Goal: Information Seeking & Learning: Learn about a topic

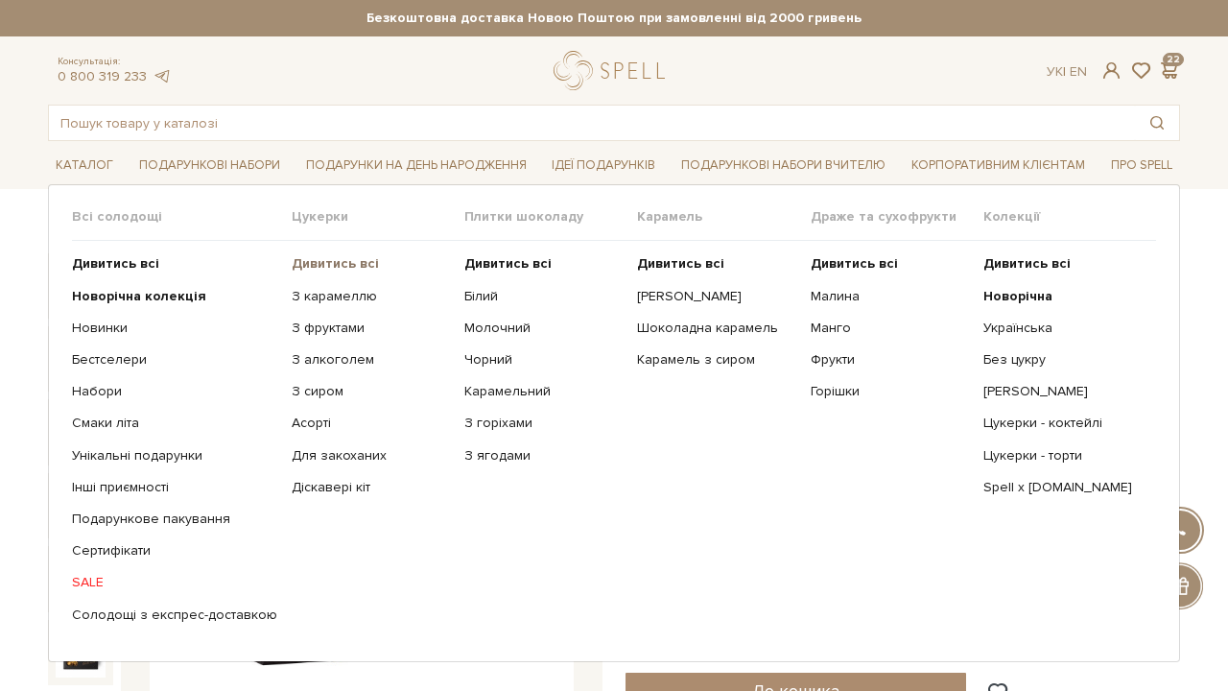
click at [321, 265] on b "Дивитись всі" at bounding box center [335, 263] width 87 height 16
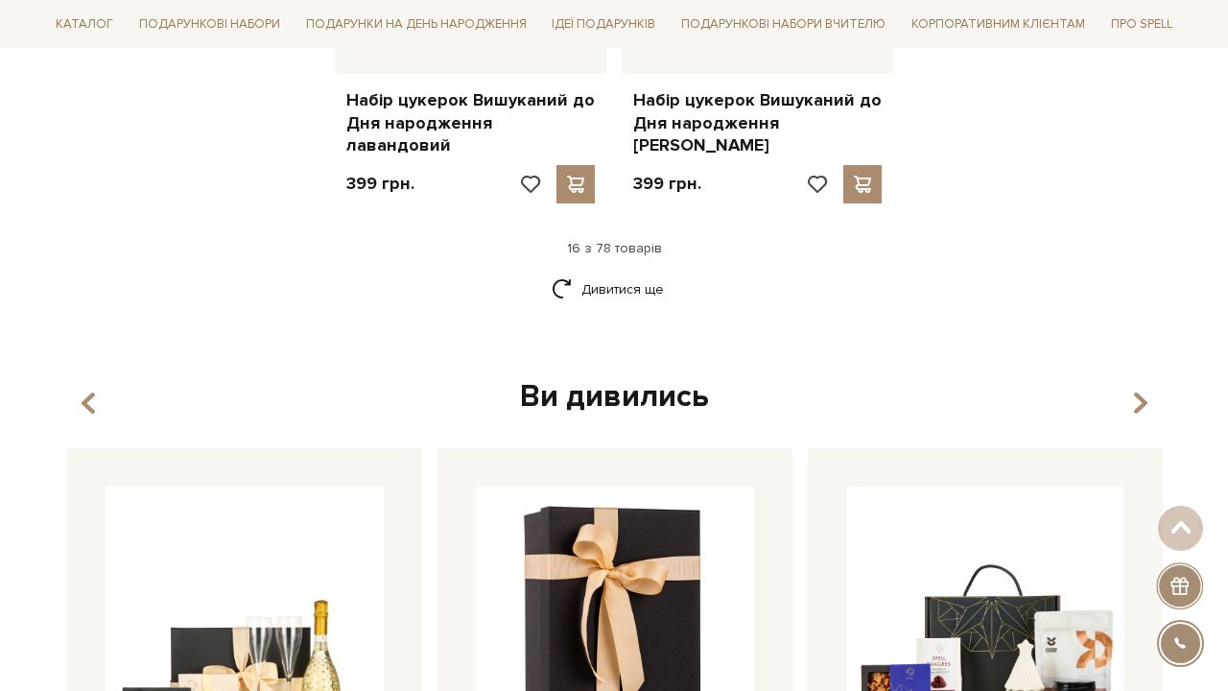
scroll to position [2798, 0]
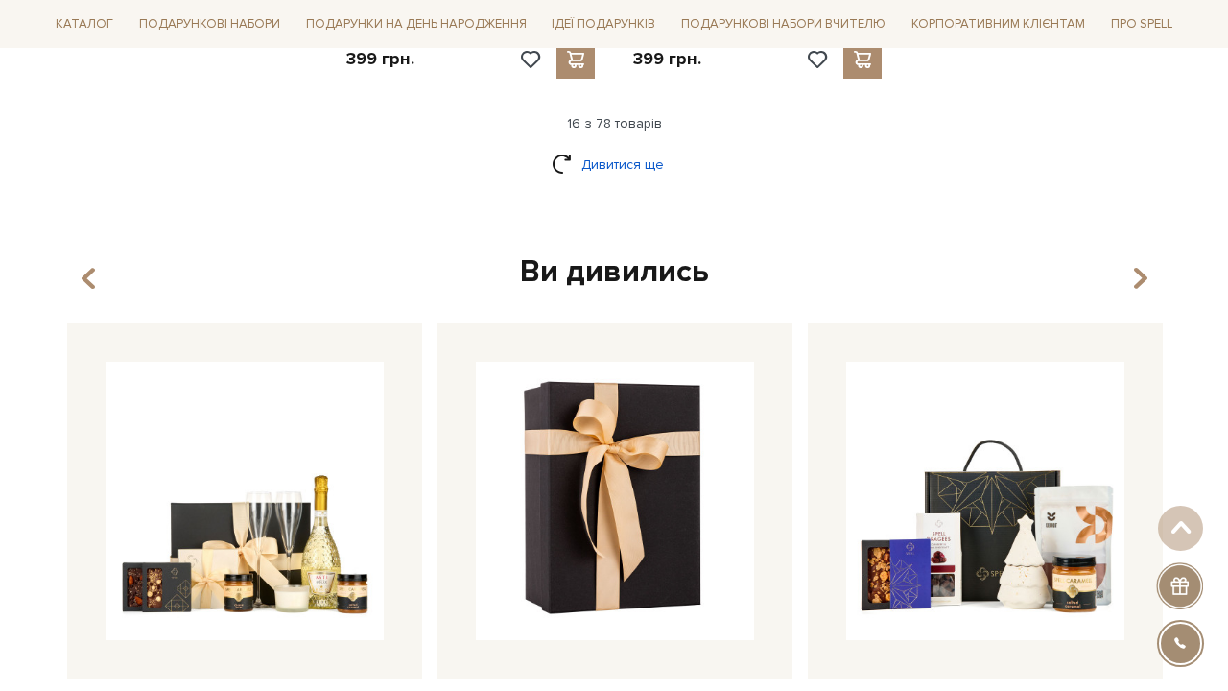
click at [651, 148] on link "Дивитися ще" at bounding box center [614, 165] width 125 height 34
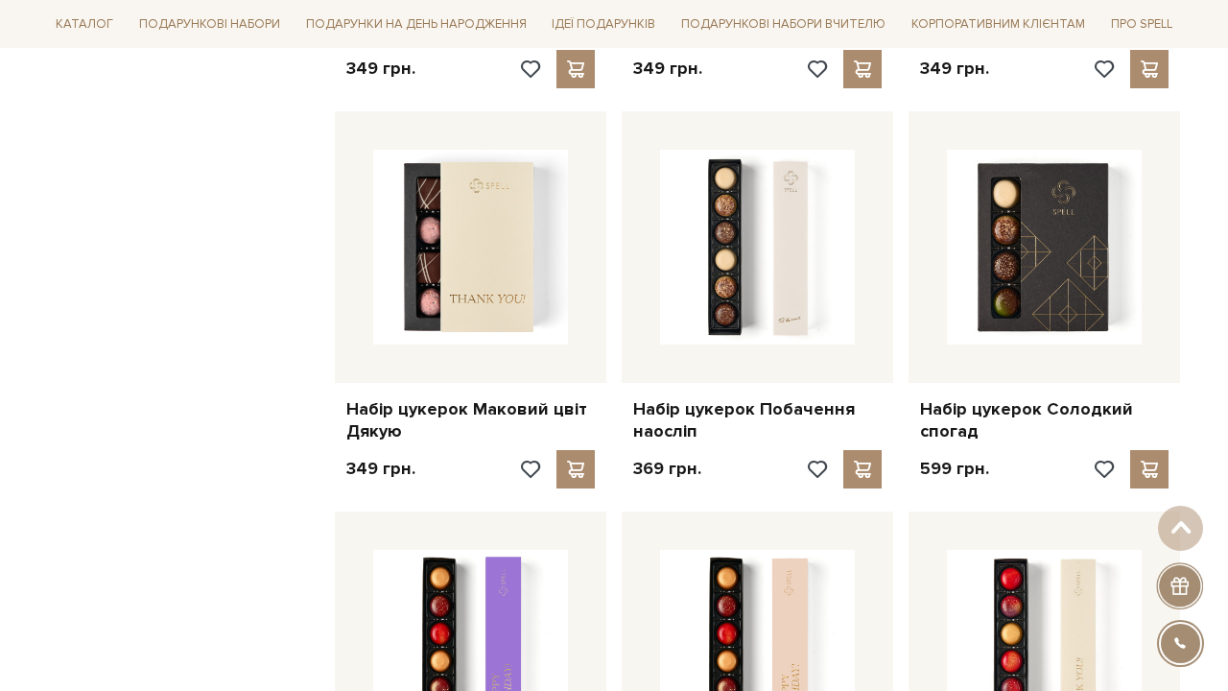
scroll to position [3613, 0]
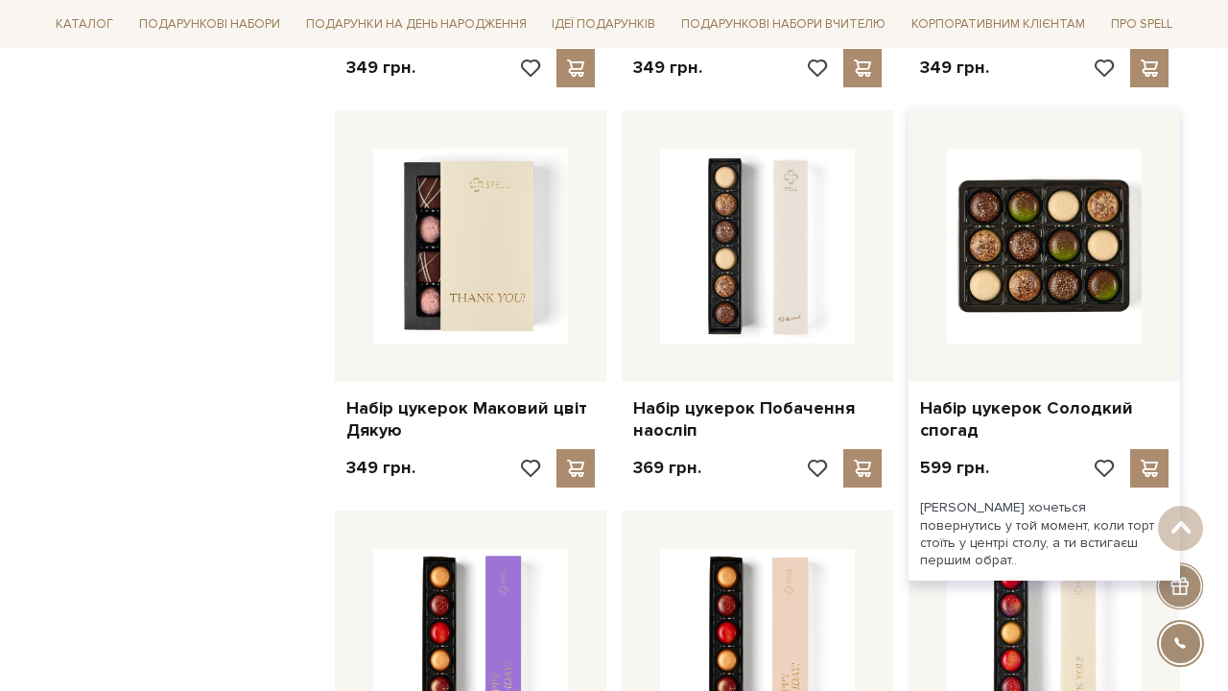
click at [1078, 204] on img at bounding box center [1044, 246] width 195 height 195
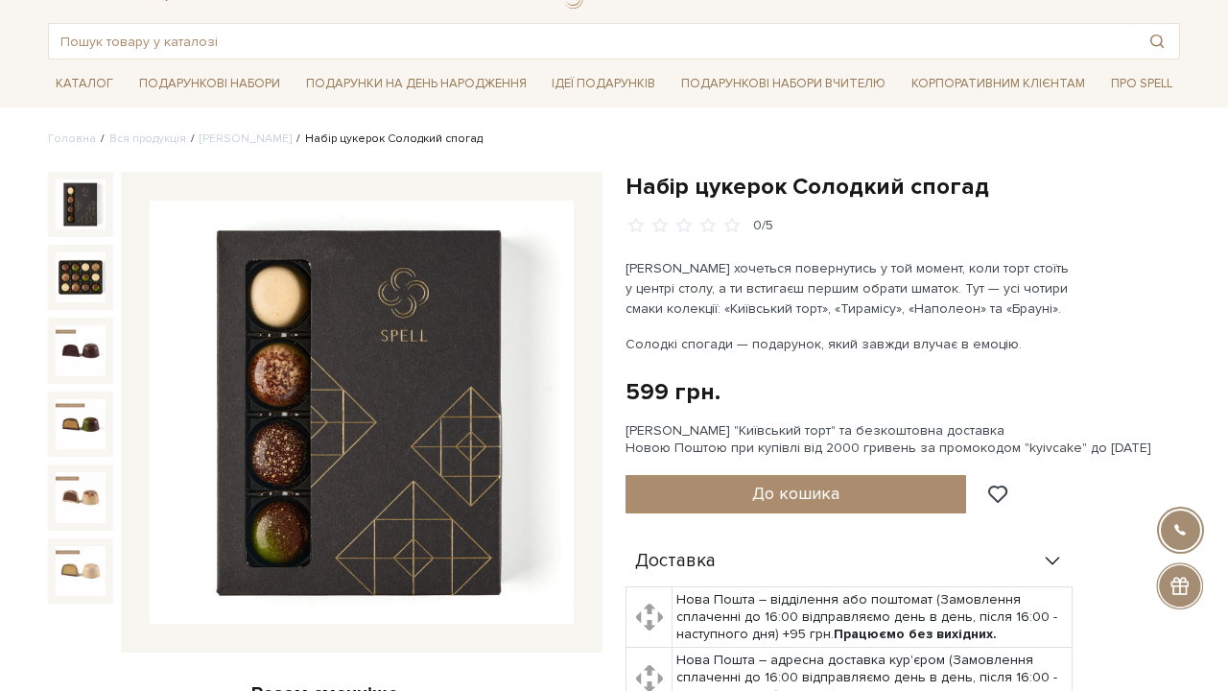
scroll to position [100, 0]
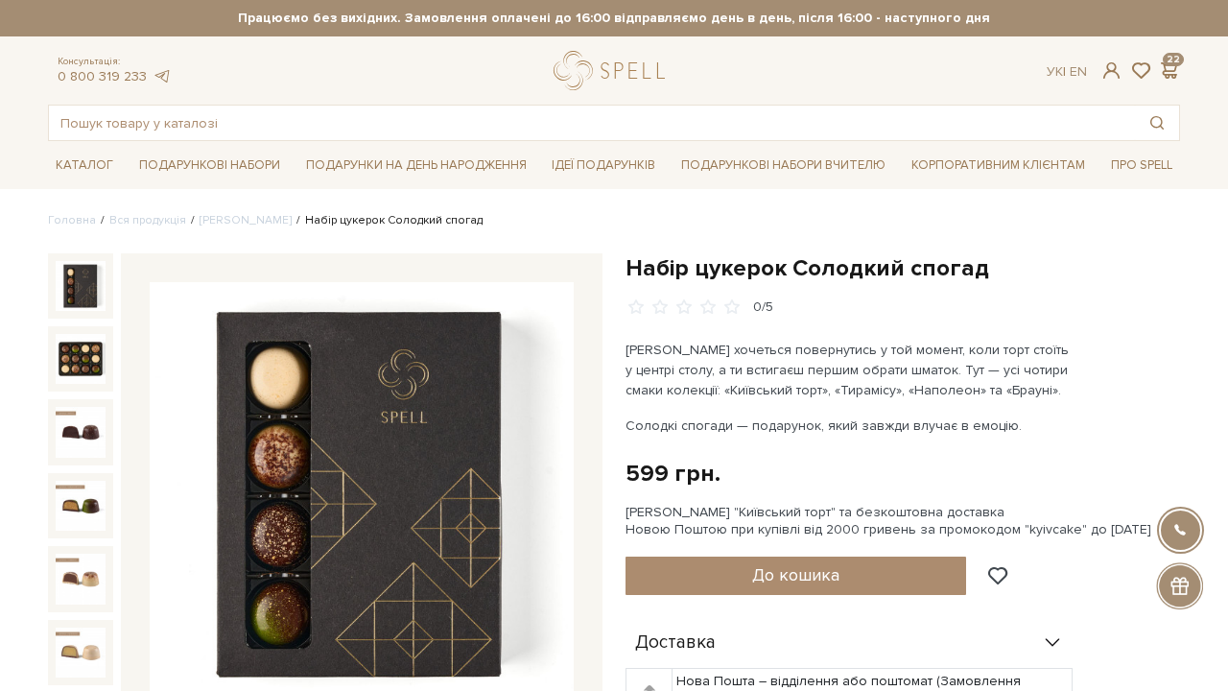
scroll to position [-2, 0]
click at [224, 128] on input "text" at bounding box center [592, 123] width 1086 height 35
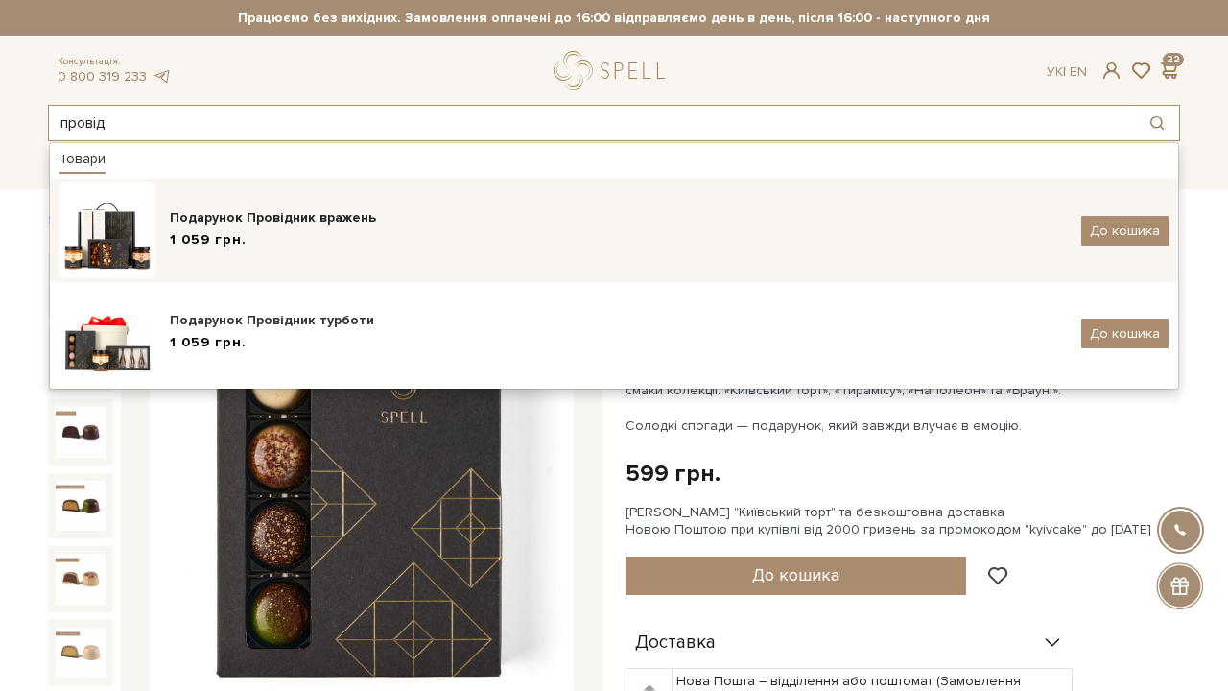
type input "провід"
click at [268, 216] on div "Подарунок Провідник вражень" at bounding box center [618, 217] width 897 height 19
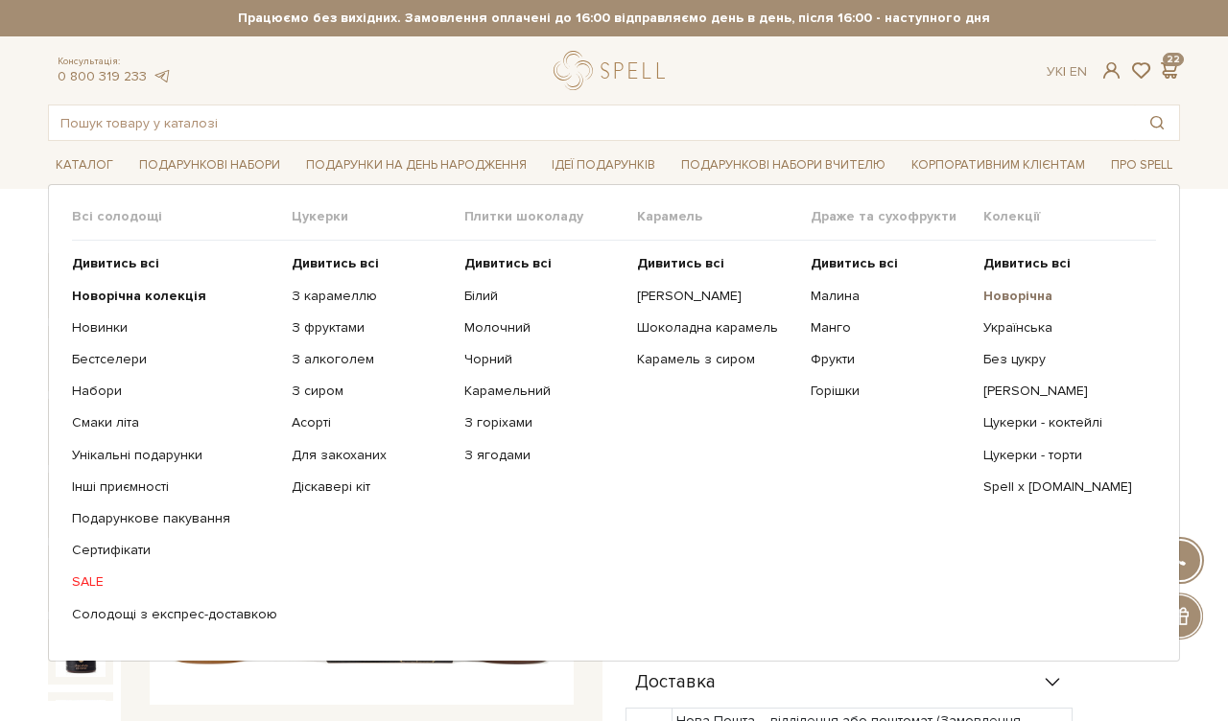
click at [995, 289] on b "Новорічна" at bounding box center [1017, 296] width 69 height 16
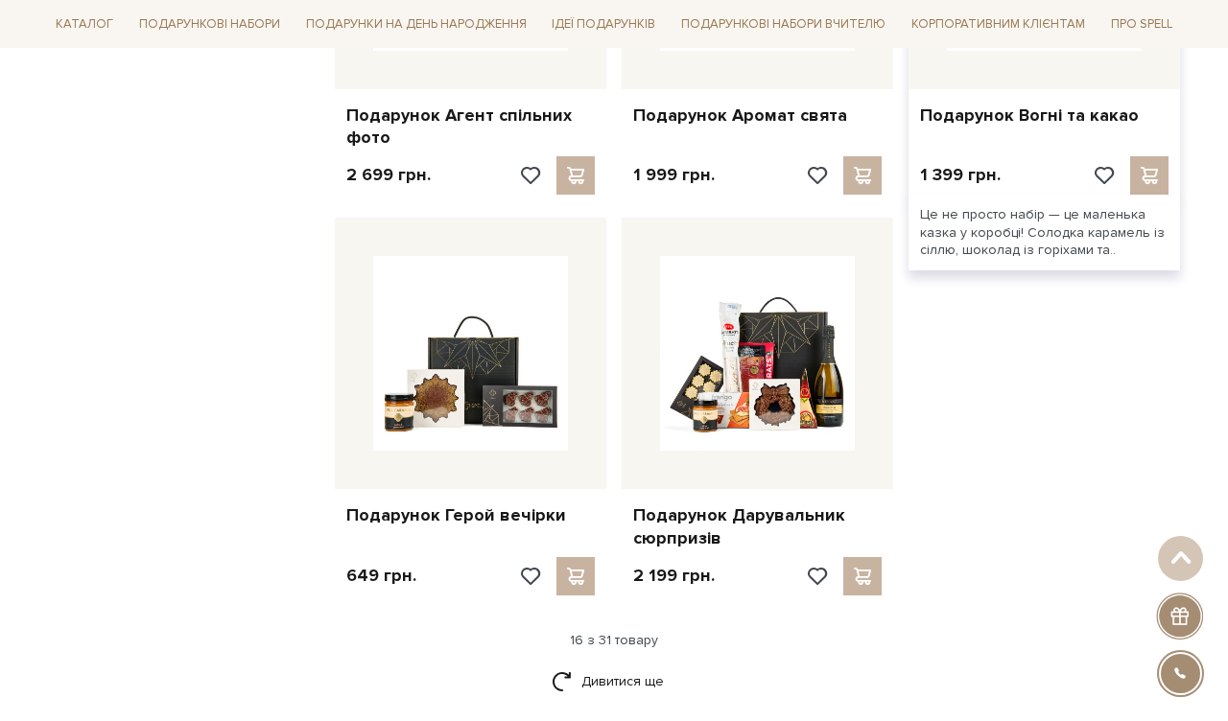
scroll to position [2149, 0]
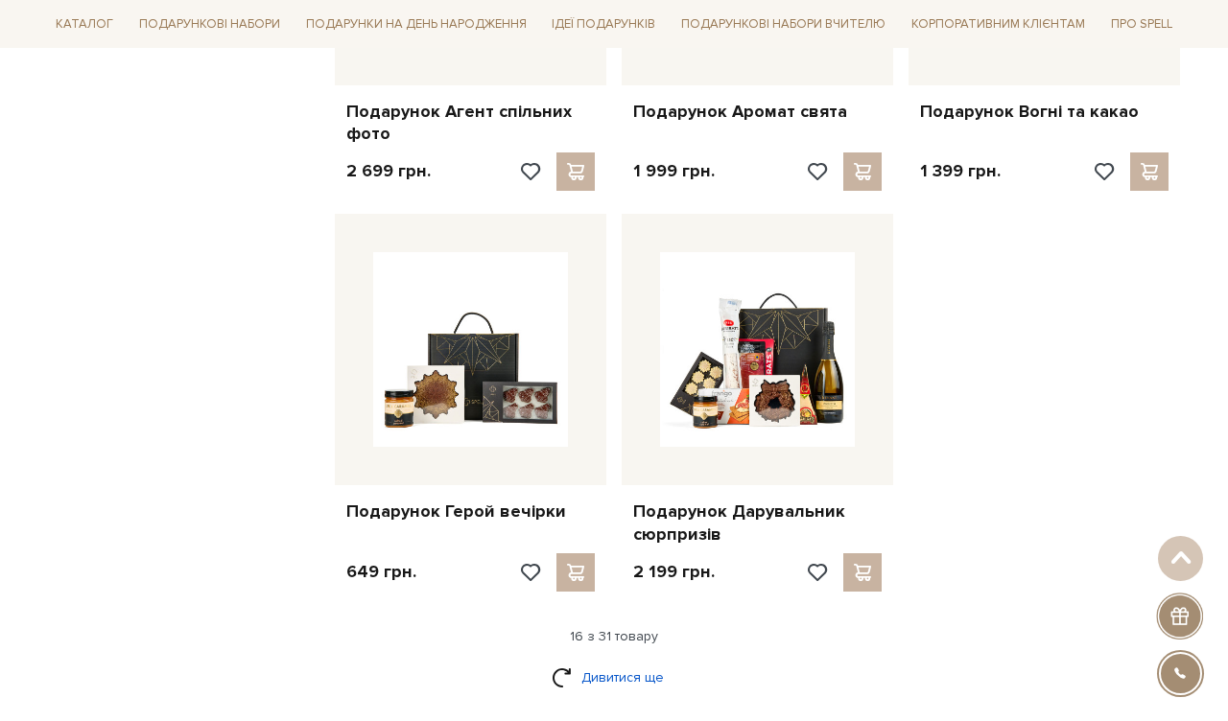
click at [644, 661] on link "Дивитися ще" at bounding box center [614, 678] width 125 height 34
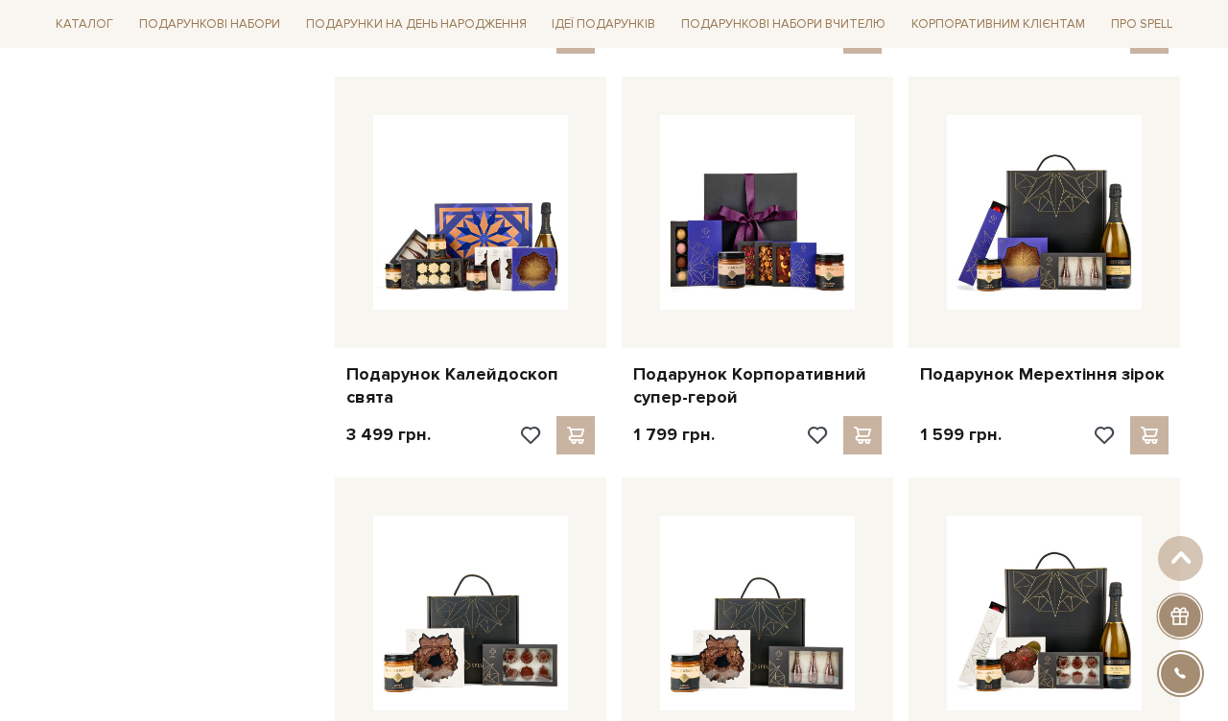
scroll to position [2690, 0]
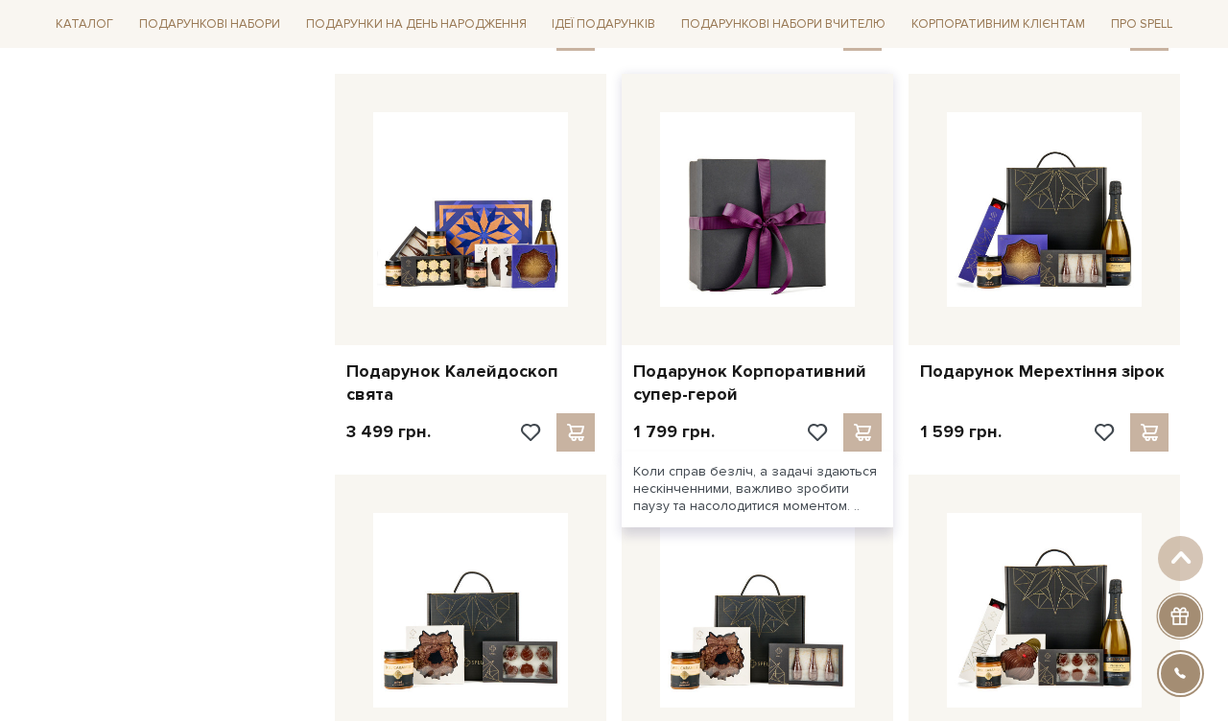
click at [772, 204] on img at bounding box center [757, 209] width 195 height 195
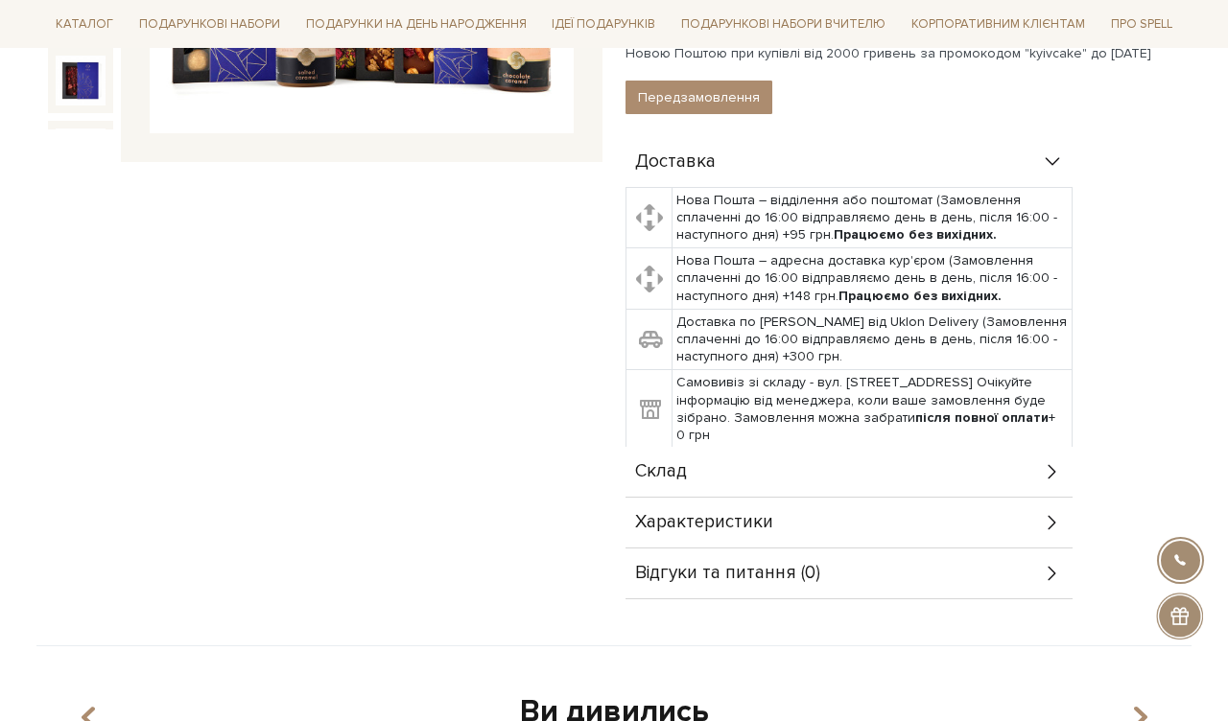
scroll to position [725, 0]
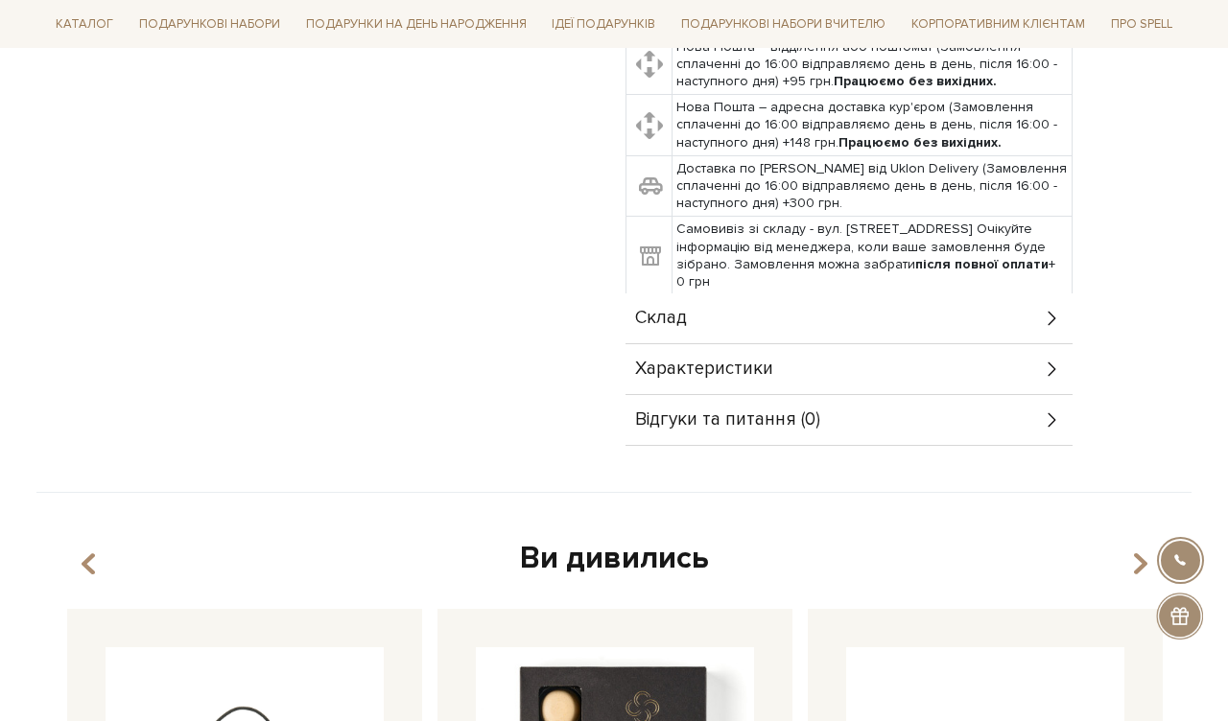
click at [711, 297] on div "Склад" at bounding box center [849, 319] width 447 height 50
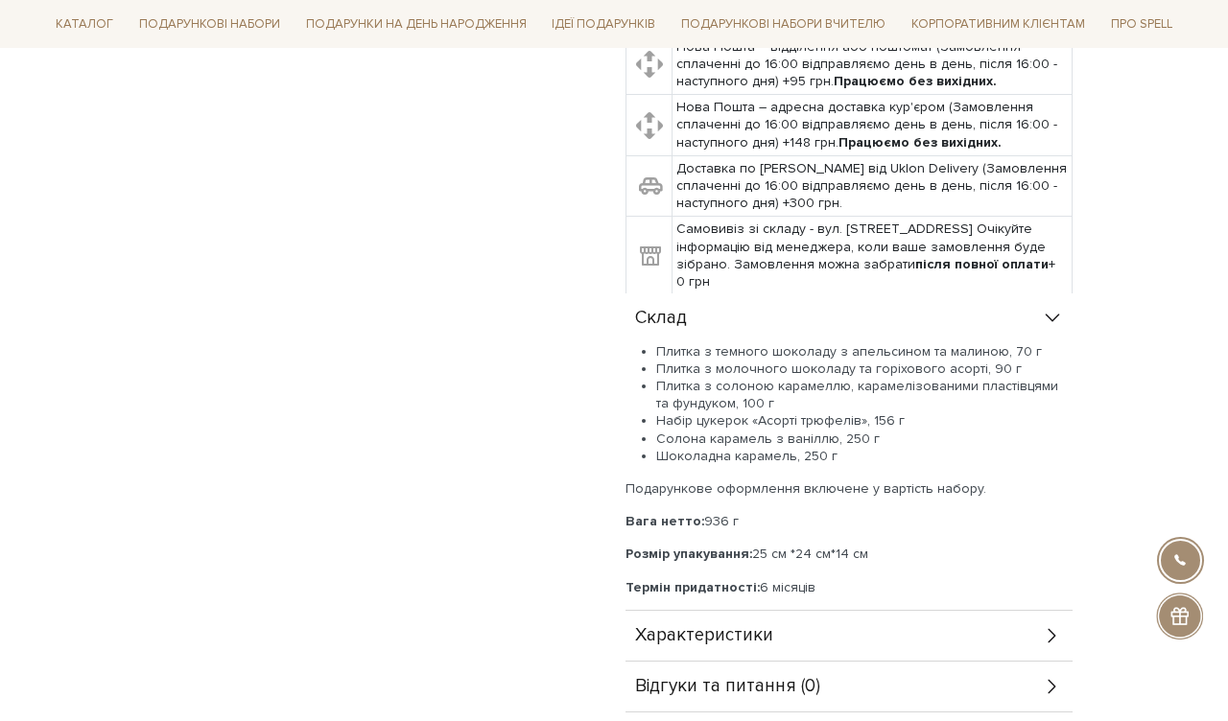
drag, startPoint x: 841, startPoint y: 579, endPoint x: 626, endPoint y: 310, distance: 344.0
click at [626, 310] on div "Склад Плитка з темного шоколаду з апельсином та малиною, 70 г Плитка з молочног…" at bounding box center [849, 453] width 447 height 318
copy div "Склад Плитка з темного шоколаду з апельсином та малиною, 70 г Плитка з молочног…"
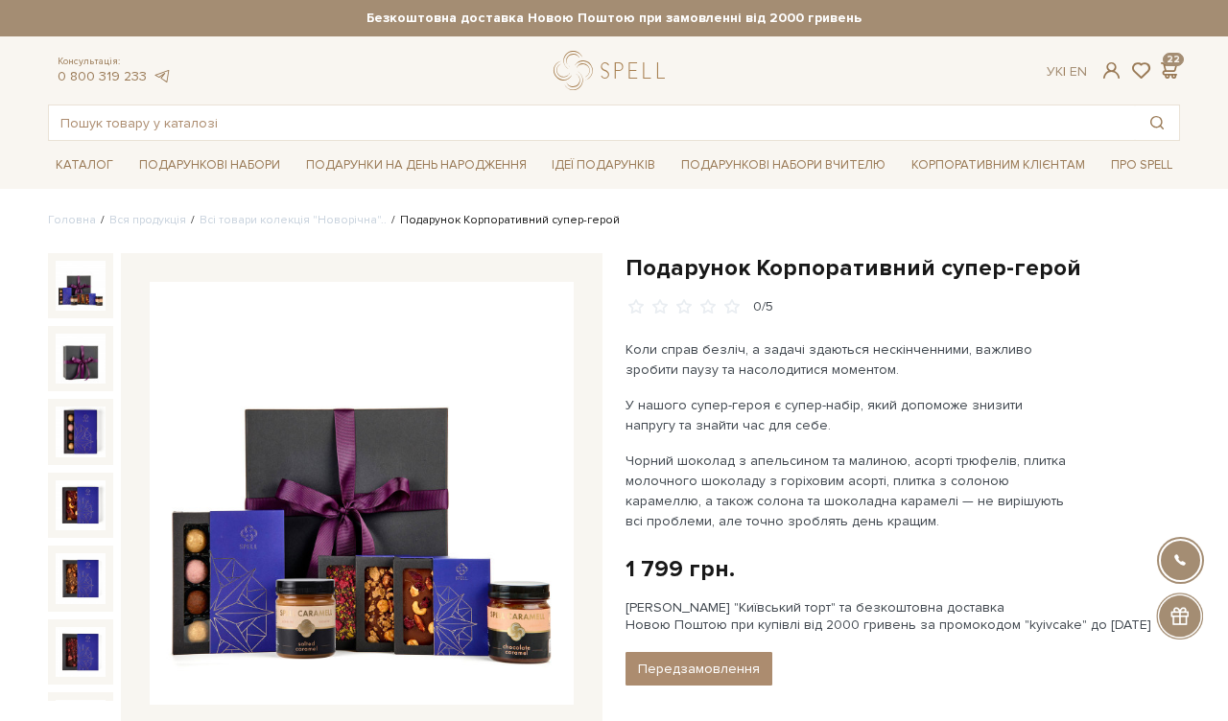
scroll to position [0, 0]
click at [364, 123] on input "text" at bounding box center [592, 123] width 1086 height 35
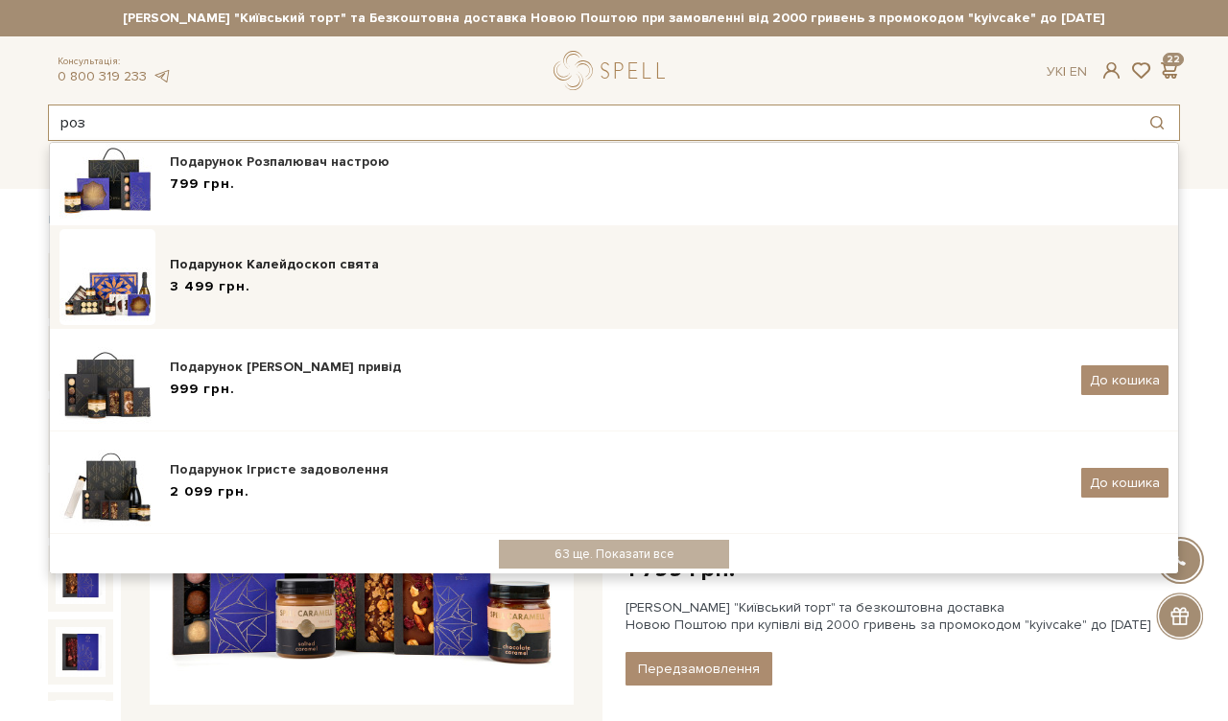
scroll to position [364, 0]
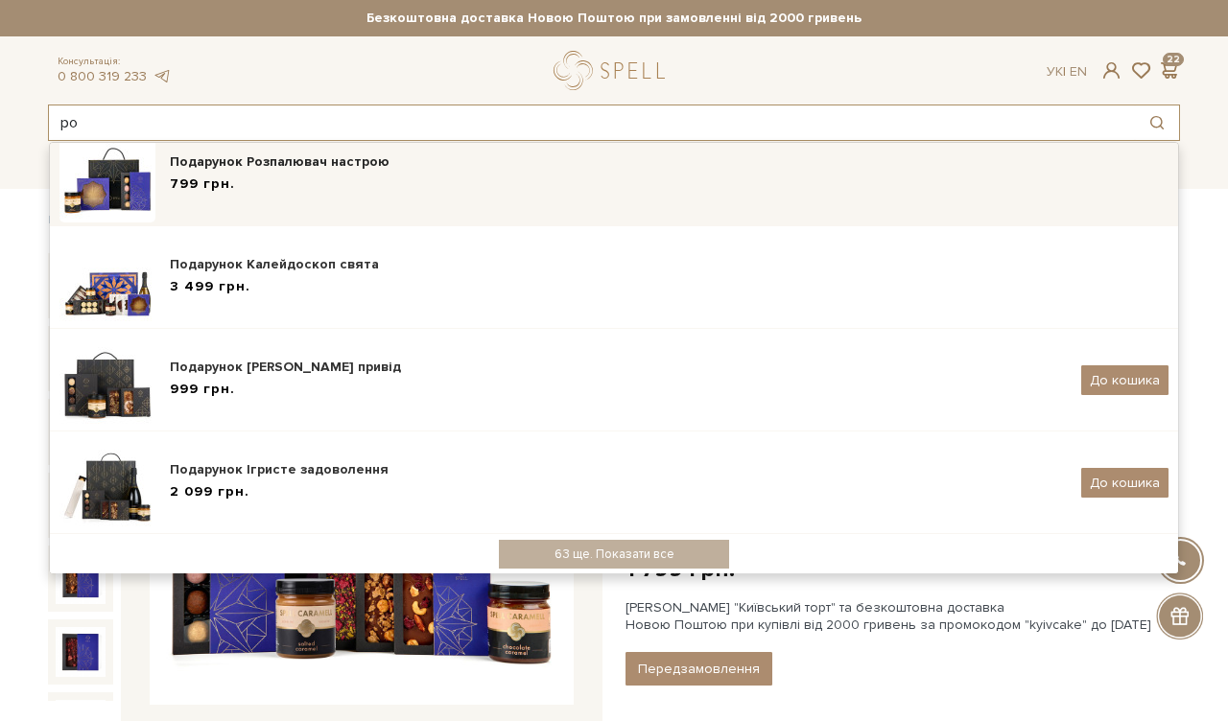
type input "р"
